Goal: Information Seeking & Learning: Find contact information

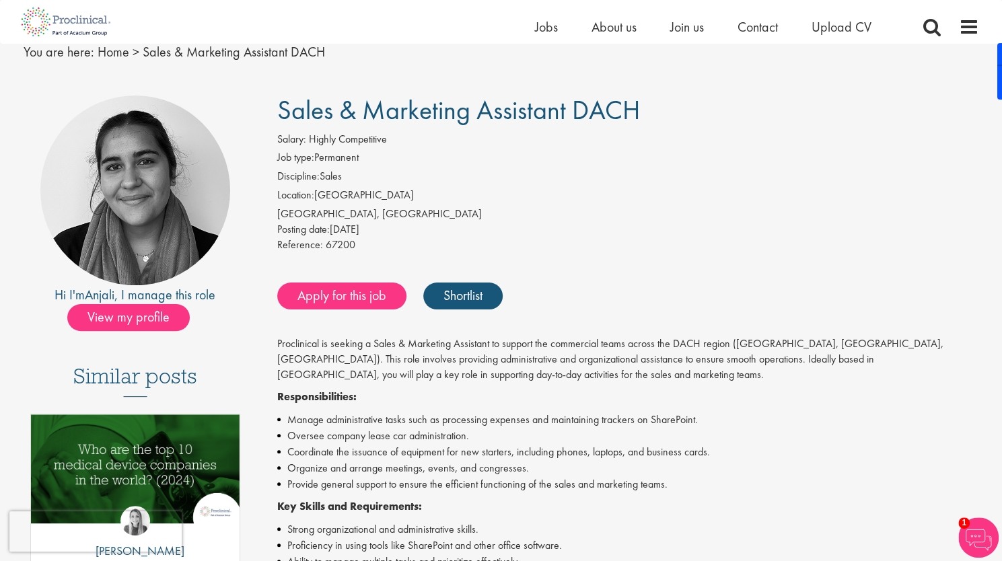
scroll to position [135, 0]
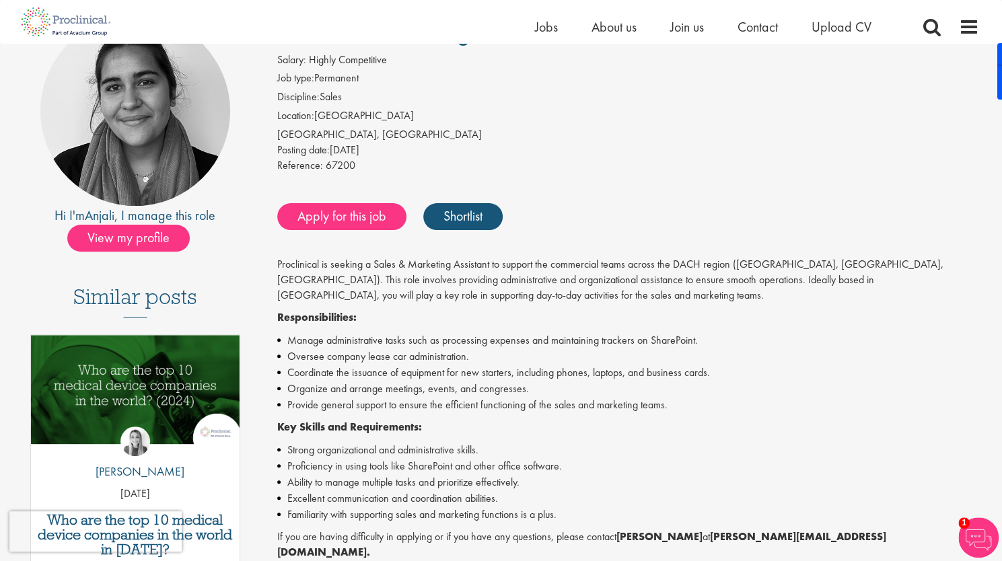
click at [431, 357] on li "Oversee company lease car administration." at bounding box center [628, 357] width 702 height 16
click at [427, 372] on li "Coordinate the issuance of equipment for new starters, including phones, laptop…" at bounding box center [628, 373] width 702 height 16
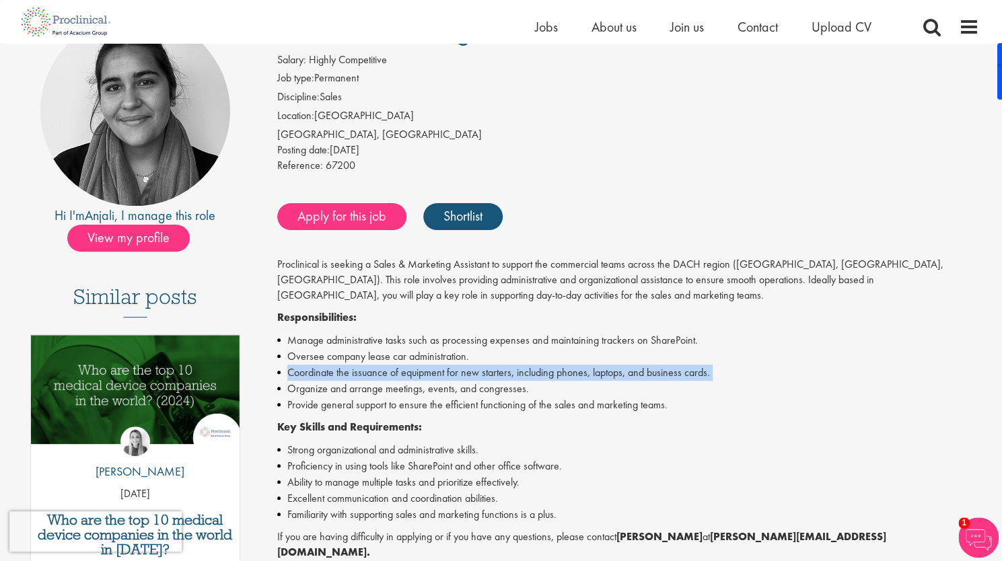
click at [427, 372] on li "Coordinate the issuance of equipment for new starters, including phones, laptop…" at bounding box center [628, 373] width 702 height 16
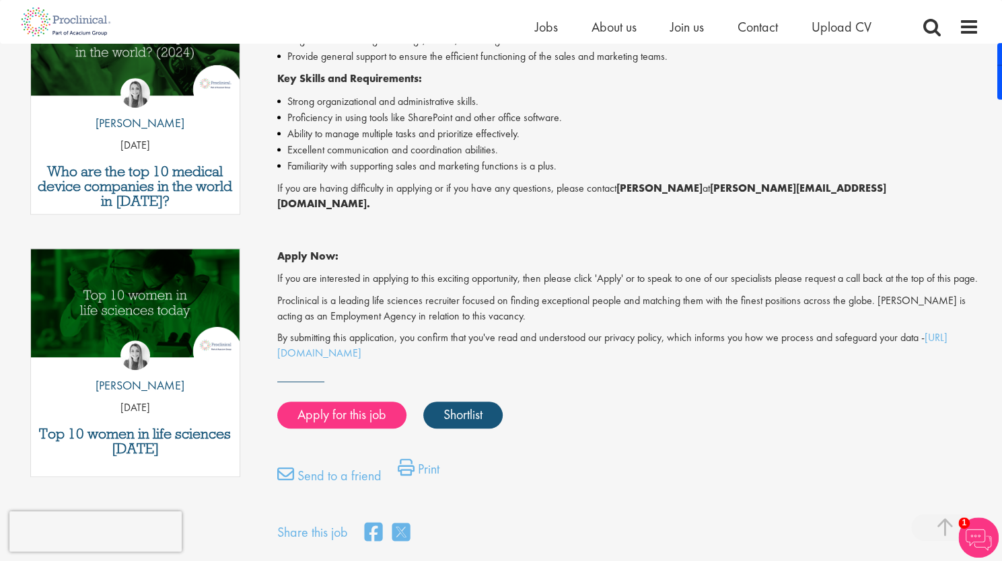
scroll to position [471, 0]
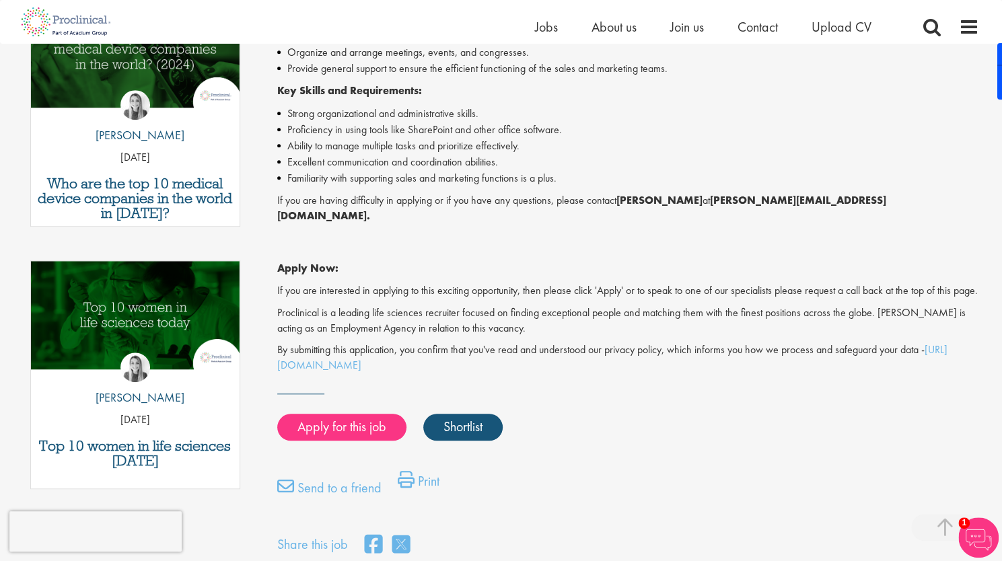
click at [645, 202] on strong "[PERSON_NAME]" at bounding box center [659, 200] width 86 height 14
drag, startPoint x: 687, startPoint y: 202, endPoint x: 608, endPoint y: 194, distance: 79.7
click at [608, 194] on p "If you are having difficulty in applying or if you have any questions, please c…" at bounding box center [628, 208] width 702 height 31
click at [688, 201] on strong "[PERSON_NAME]" at bounding box center [659, 200] width 86 height 14
click at [684, 193] on p "If you are having difficulty in applying or if you have any questions, please c…" at bounding box center [628, 208] width 702 height 31
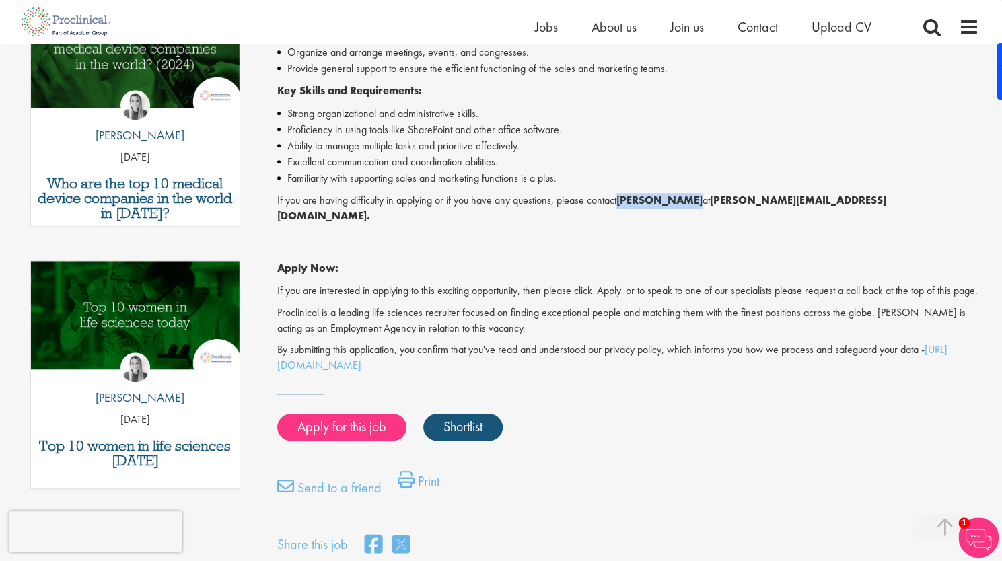
drag, startPoint x: 688, startPoint y: 199, endPoint x: 624, endPoint y: 203, distance: 64.1
click at [624, 203] on strong "[PERSON_NAME]" at bounding box center [659, 200] width 86 height 14
copy strong "[PERSON_NAME]"
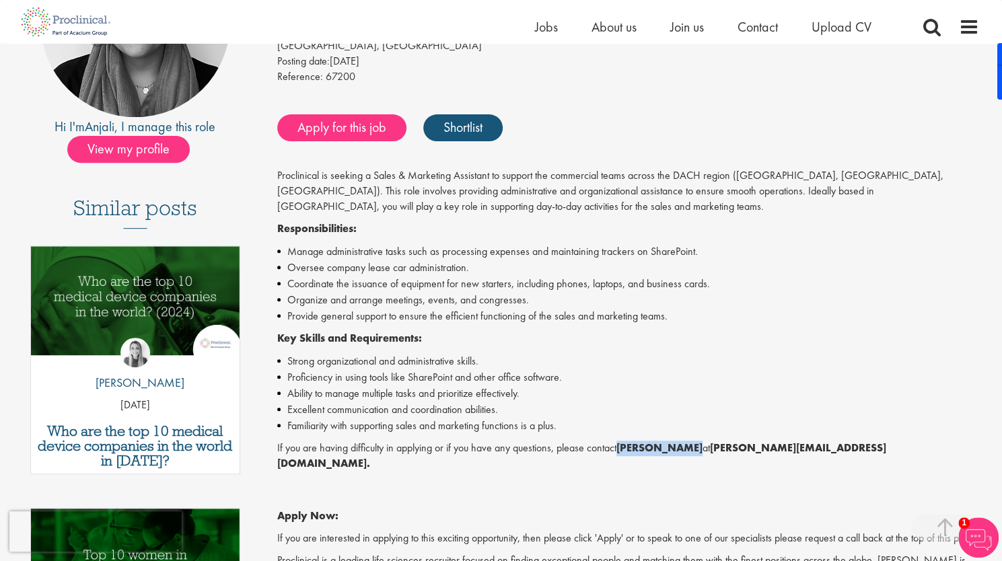
scroll to position [67, 0]
